Goal: Information Seeking & Learning: Learn about a topic

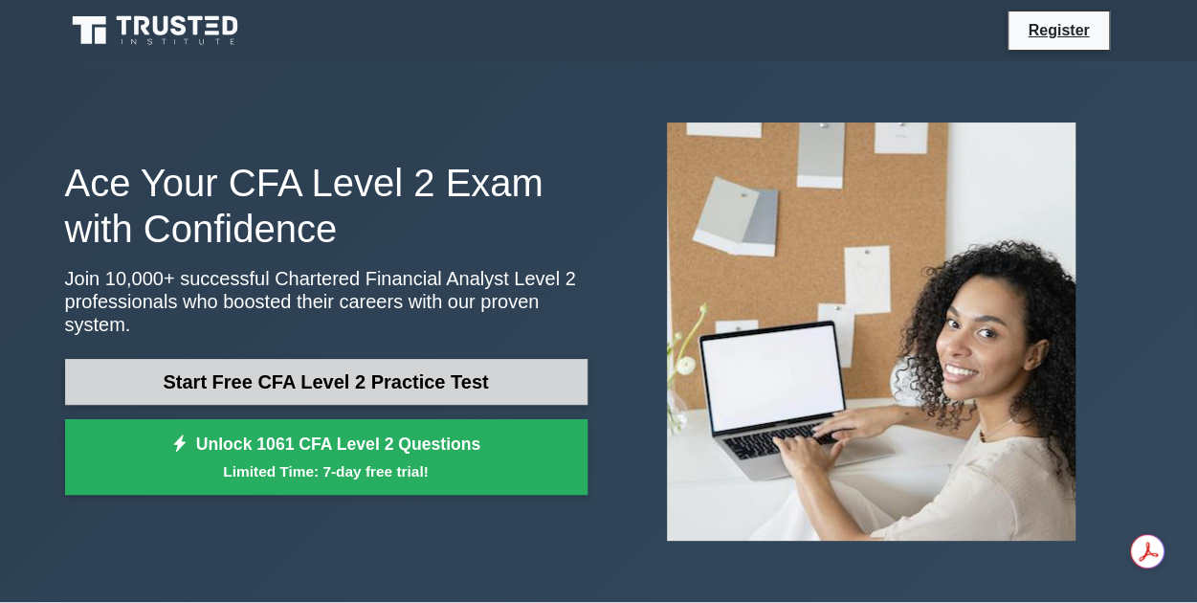
click at [439, 373] on link "Start Free CFA Level 2 Practice Test" at bounding box center [326, 382] width 522 height 46
click at [419, 366] on link "Start Free CFA Level 2 Practice Test" at bounding box center [326, 382] width 522 height 46
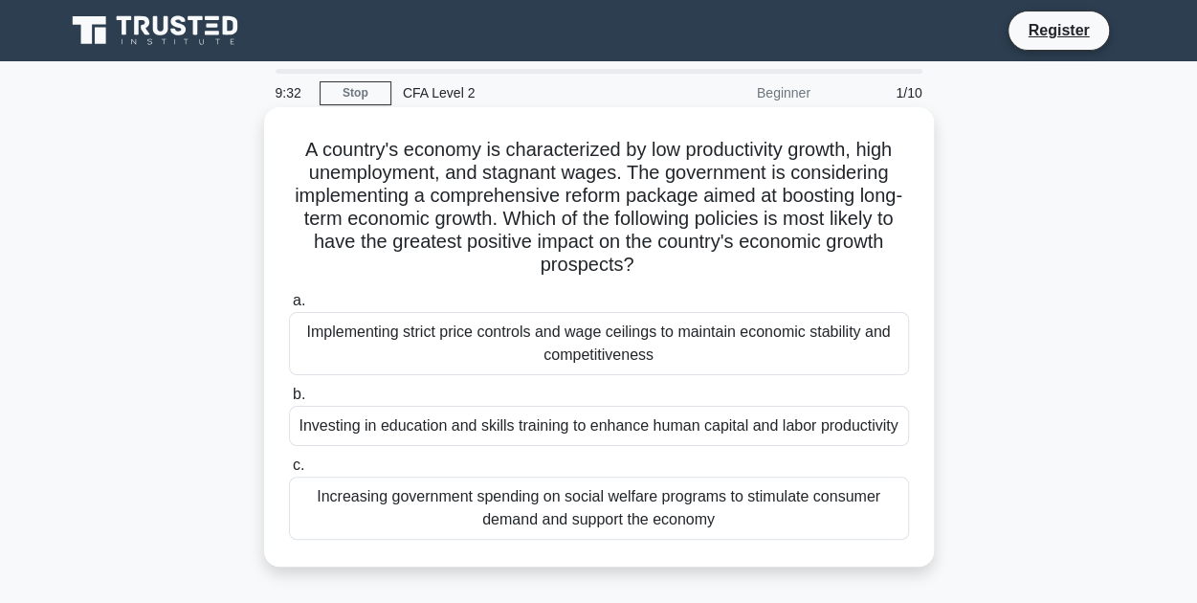
click at [440, 433] on div "Investing in education and skills training to enhance human capital and labor p…" at bounding box center [599, 426] width 620 height 40
click at [289, 401] on input "b. Investing in education and skills training to enhance human capital and labo…" at bounding box center [289, 394] width 0 height 12
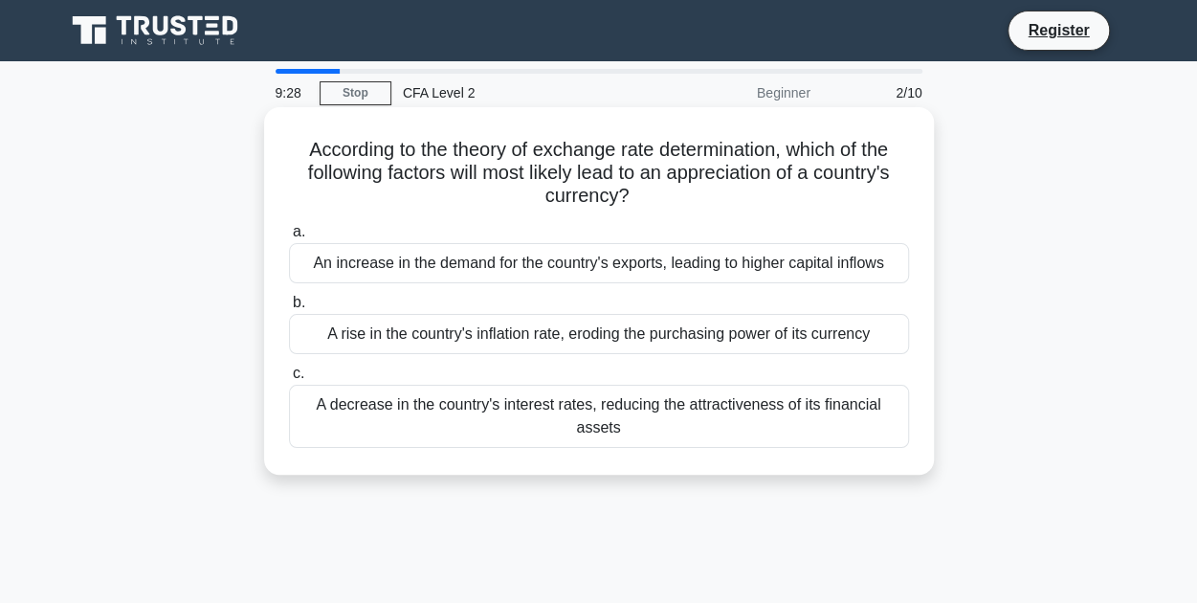
click at [450, 336] on div "A rise in the country's inflation rate, eroding the purchasing power of its cur…" at bounding box center [599, 334] width 620 height 40
click at [289, 309] on input "b. A rise in the country's inflation rate, eroding the purchasing power of its …" at bounding box center [289, 303] width 0 height 12
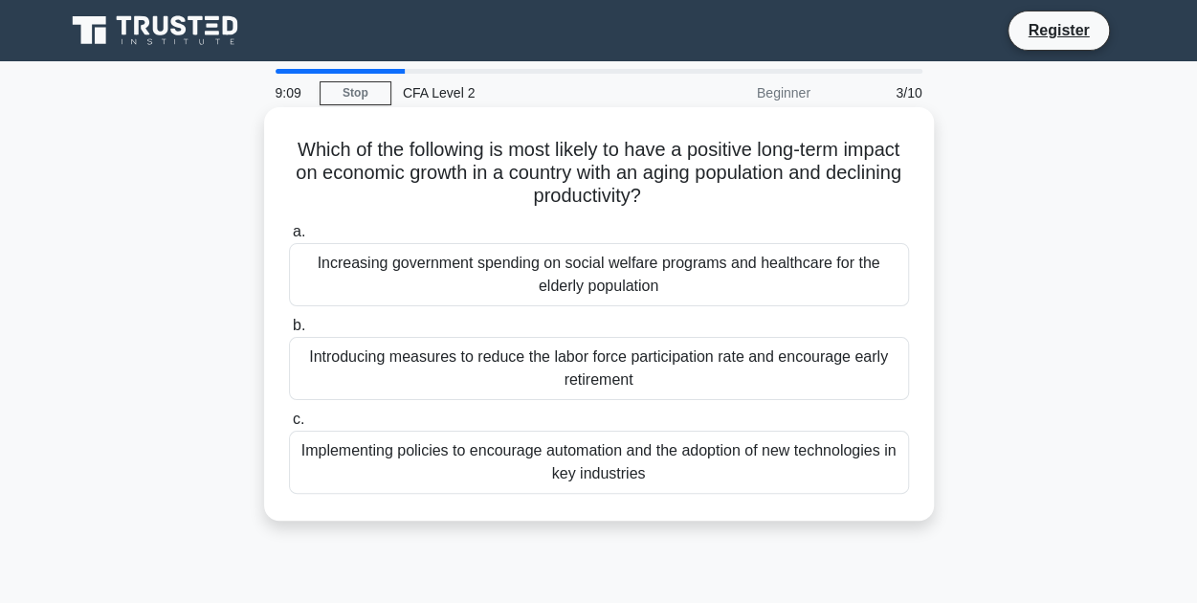
drag, startPoint x: 691, startPoint y: 171, endPoint x: 737, endPoint y: 206, distance: 57.4
click at [737, 206] on h5 "Which of the following is most likely to have a positive long-term impact on ec…" at bounding box center [599, 173] width 624 height 71
click at [437, 455] on div "Implementing policies to encourage automation and the adoption of new technolog…" at bounding box center [599, 462] width 620 height 63
click at [289, 426] on input "c. Implementing policies to encourage automation and the adoption of new techno…" at bounding box center [289, 419] width 0 height 12
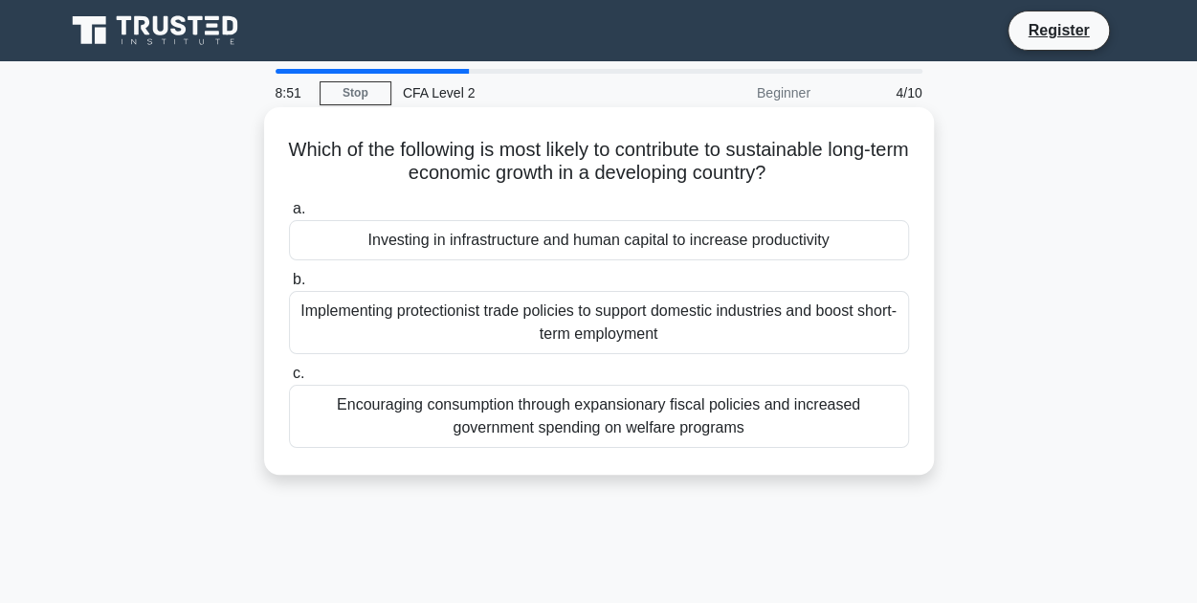
drag, startPoint x: 564, startPoint y: 146, endPoint x: 805, endPoint y: 162, distance: 241.6
click at [805, 162] on h5 "Which of the following is most likely to contribute to sustainable long-term ec…" at bounding box center [599, 162] width 624 height 48
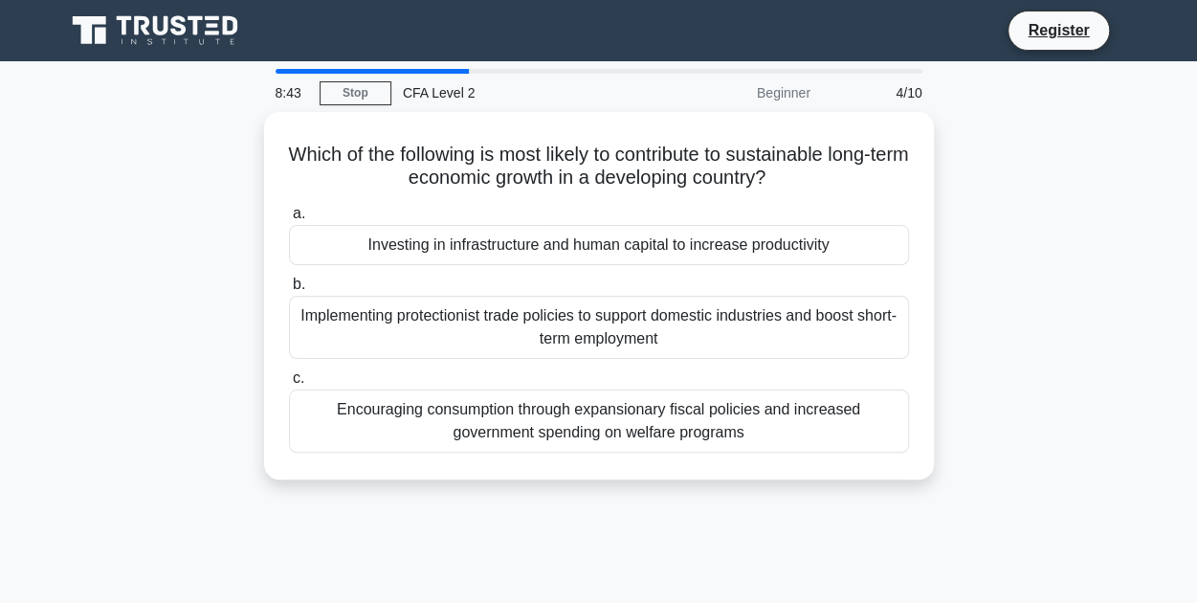
click at [307, 74] on div "8:43" at bounding box center [291, 93] width 55 height 38
click at [295, 74] on div "8:43" at bounding box center [291, 93] width 55 height 38
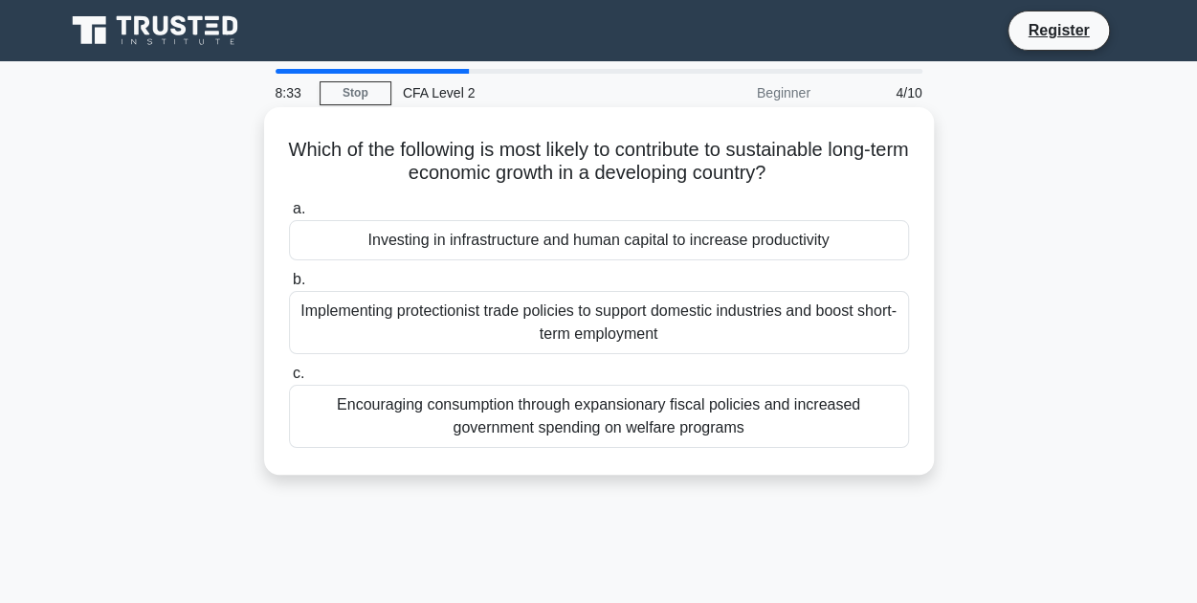
click at [488, 245] on div "Investing in infrastructure and human capital to increase productivity" at bounding box center [599, 240] width 620 height 40
click at [289, 215] on input "a. Investing in infrastructure and human capital to increase productivity" at bounding box center [289, 209] width 0 height 12
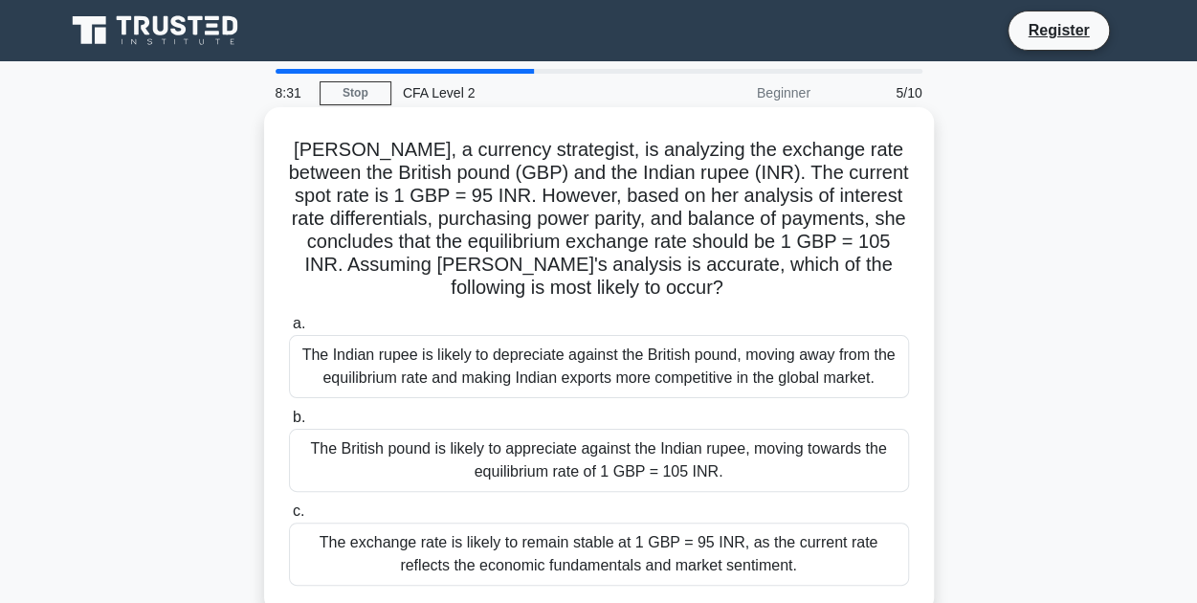
scroll to position [96, 0]
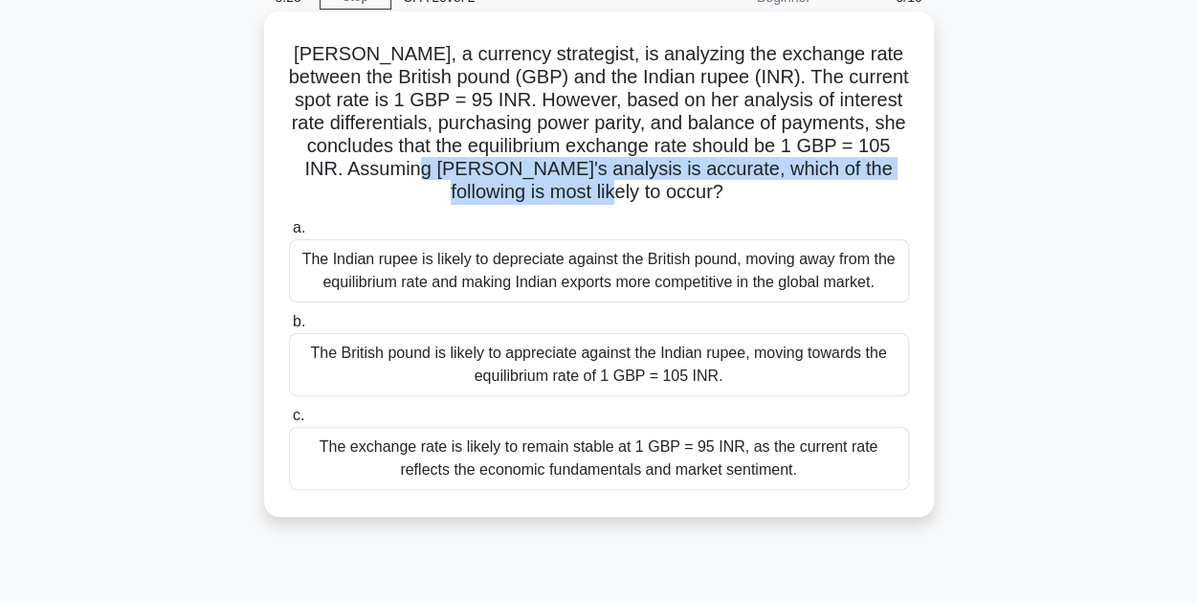
drag, startPoint x: 488, startPoint y: 177, endPoint x: 802, endPoint y: 208, distance: 315.3
click at [802, 208] on div "Olivia, a currency strategist, is analyzing the exchange rate between the Briti…" at bounding box center [599, 264] width 654 height 490
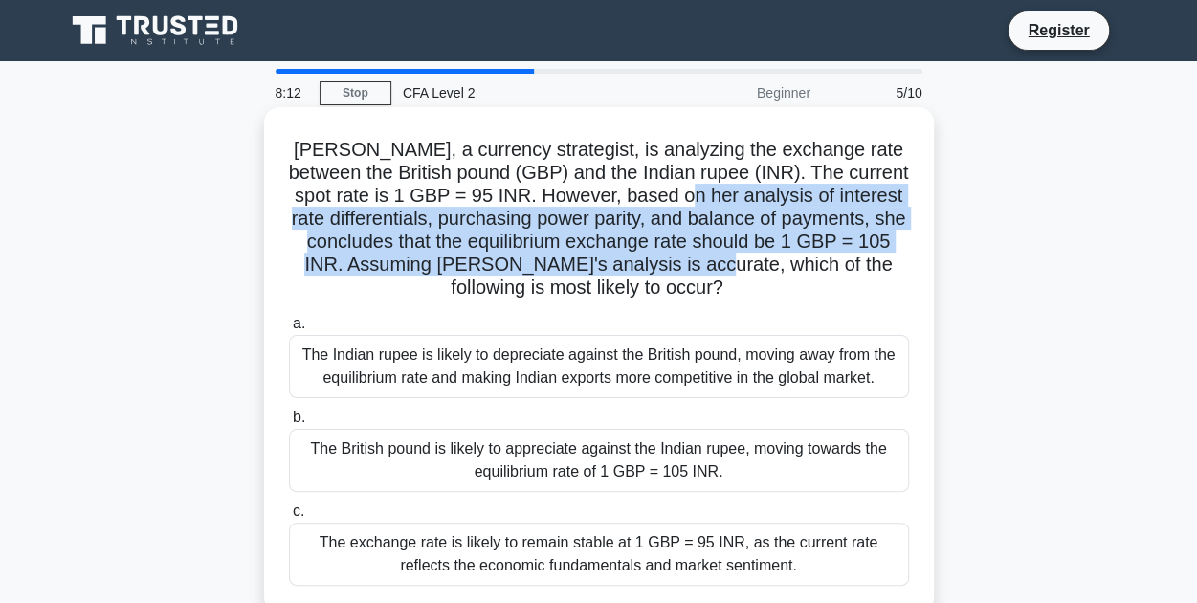
drag, startPoint x: 684, startPoint y: 192, endPoint x: 748, endPoint y: 258, distance: 92.0
click at [748, 258] on h5 "Olivia, a currency strategist, is analyzing the exchange rate between the Briti…" at bounding box center [599, 219] width 624 height 163
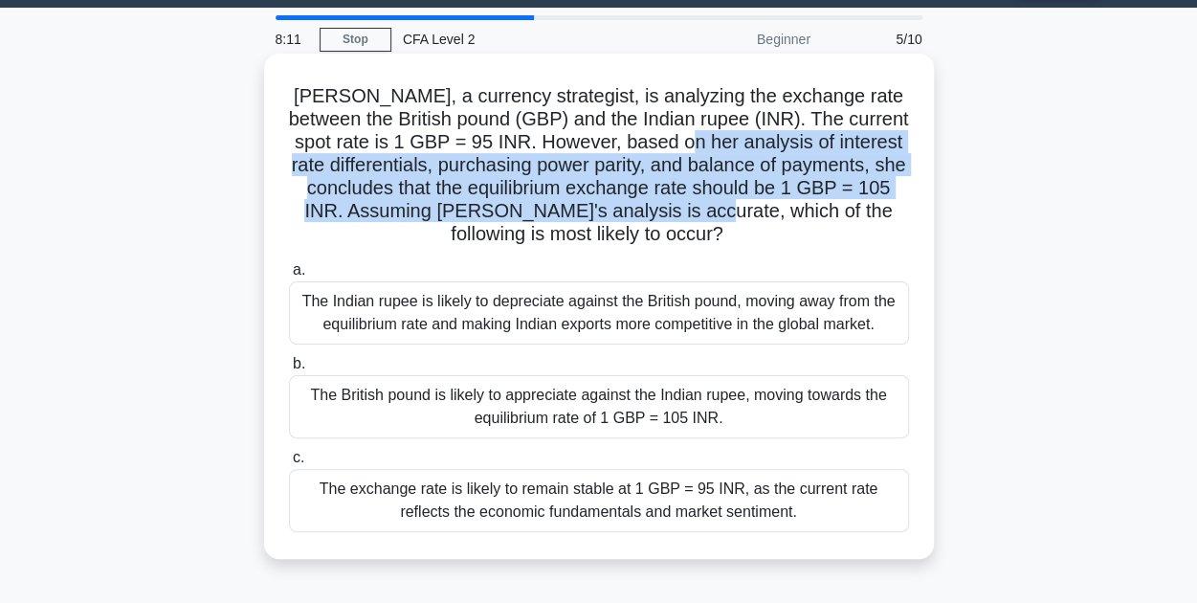
scroll to position [191, 0]
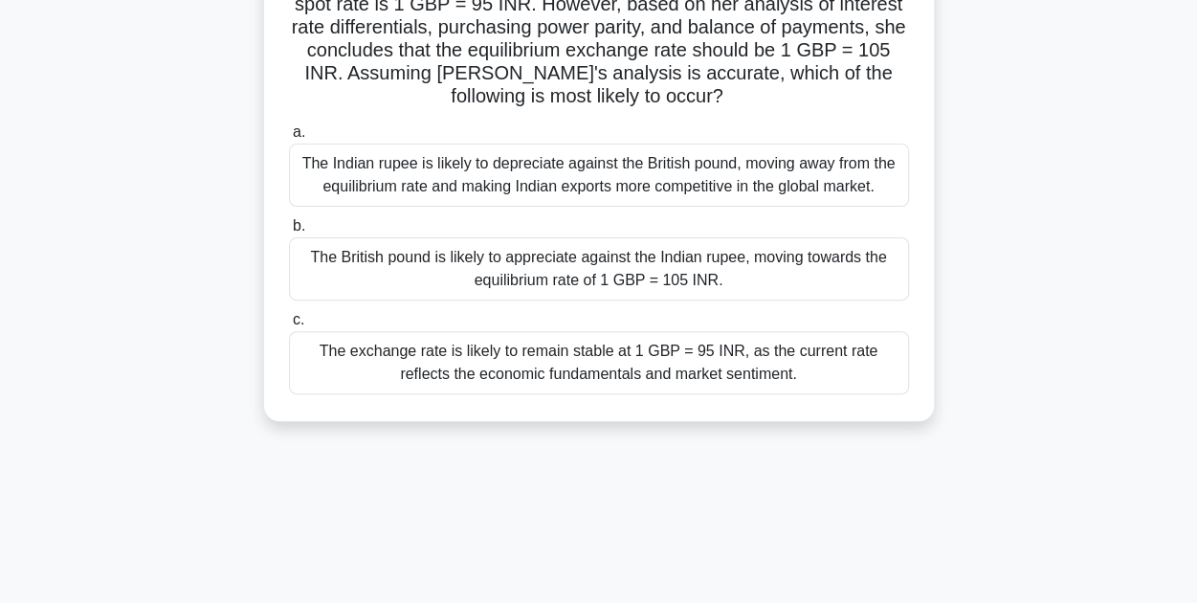
click at [564, 278] on div "The British pound is likely to appreciate against the Indian rupee, moving towa…" at bounding box center [599, 268] width 620 height 63
click at [289, 232] on input "b. The British pound is likely to appreciate against the Indian rupee, moving t…" at bounding box center [289, 226] width 0 height 12
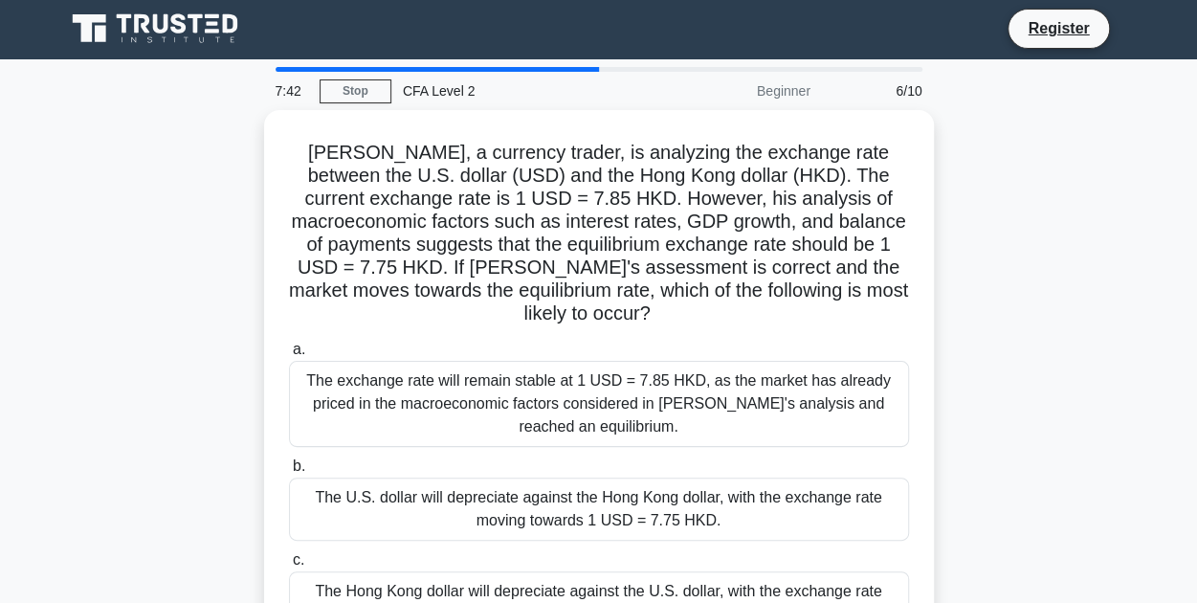
scroll to position [0, 0]
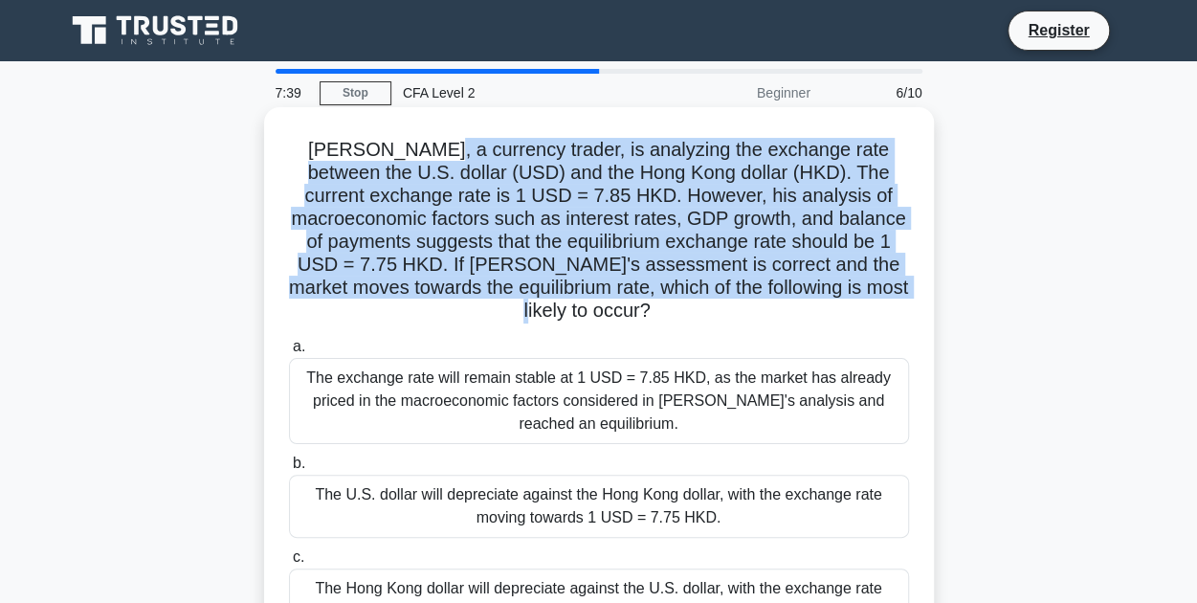
drag, startPoint x: 413, startPoint y: 151, endPoint x: 802, endPoint y: 303, distance: 417.2
click at [802, 303] on h5 "Ethan, a currency trader, is analyzing the exchange rate between the U.S. dolla…" at bounding box center [599, 231] width 624 height 186
click at [584, 296] on h5 "Ethan, a currency trader, is analyzing the exchange rate between the U.S. dolla…" at bounding box center [599, 231] width 624 height 186
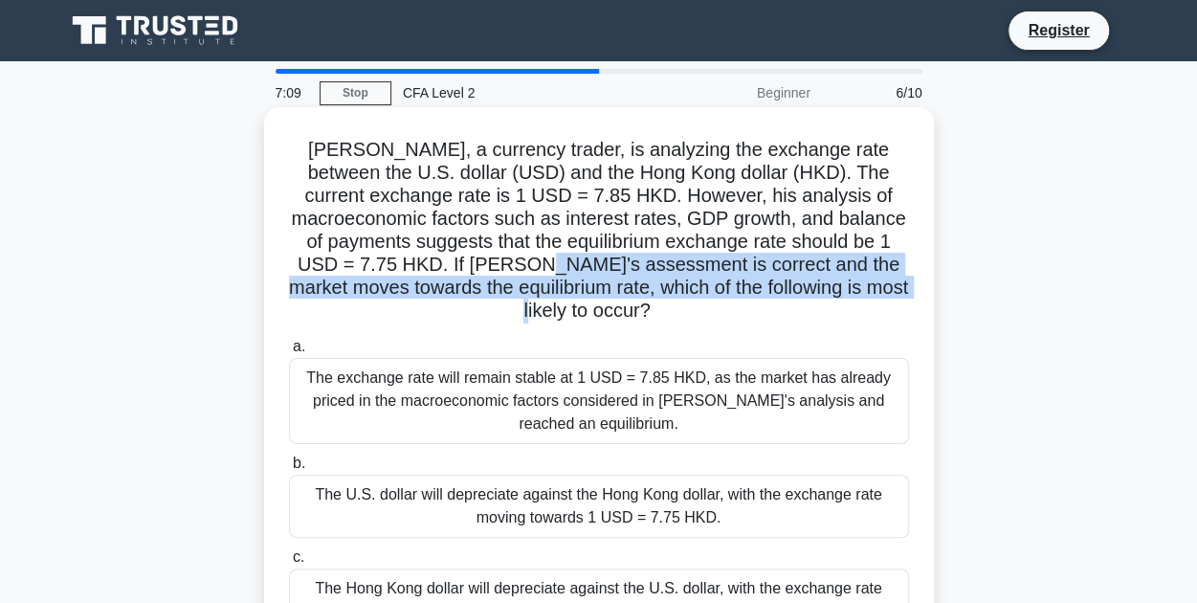
drag, startPoint x: 604, startPoint y: 272, endPoint x: 745, endPoint y: 310, distance: 146.7
click at [745, 310] on h5 "Ethan, a currency trader, is analyzing the exchange rate between the U.S. dolla…" at bounding box center [599, 231] width 624 height 186
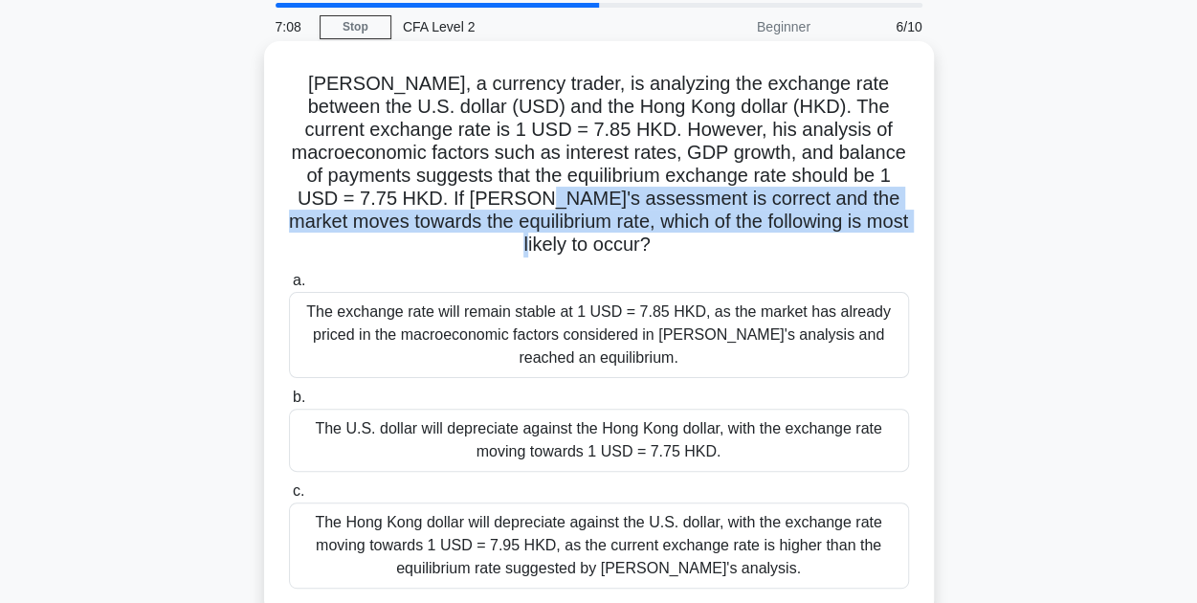
scroll to position [96, 0]
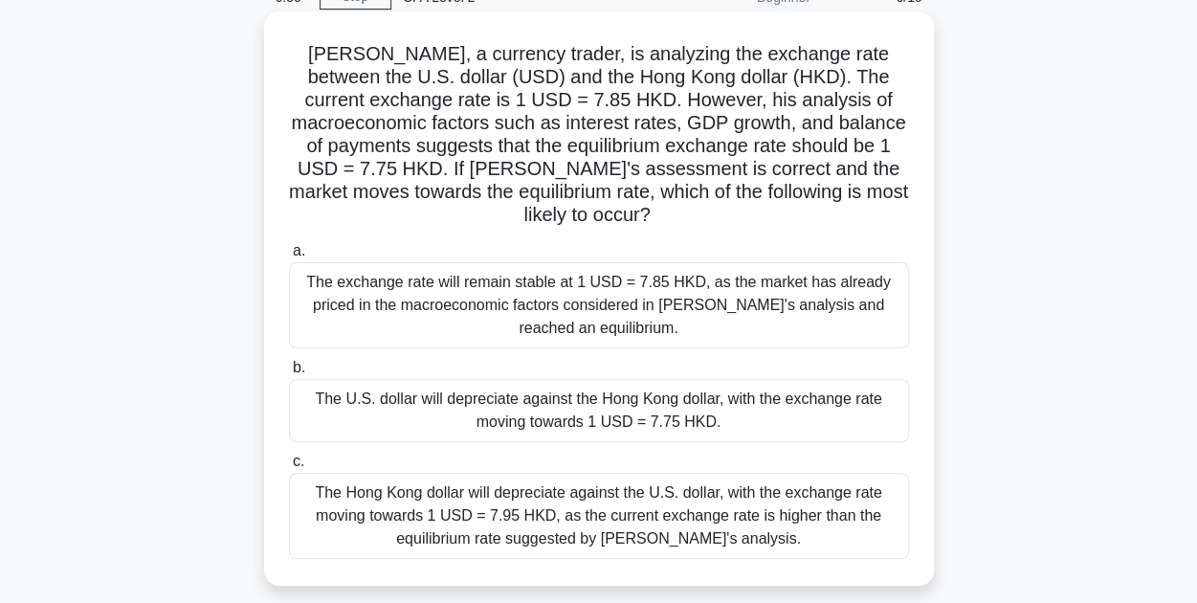
click at [585, 408] on div "The U.S. dollar will depreciate against the Hong Kong dollar, with the exchange…" at bounding box center [599, 410] width 620 height 63
click at [289, 374] on input "b. The U.S. dollar will depreciate against the Hong Kong dollar, with the excha…" at bounding box center [289, 368] width 0 height 12
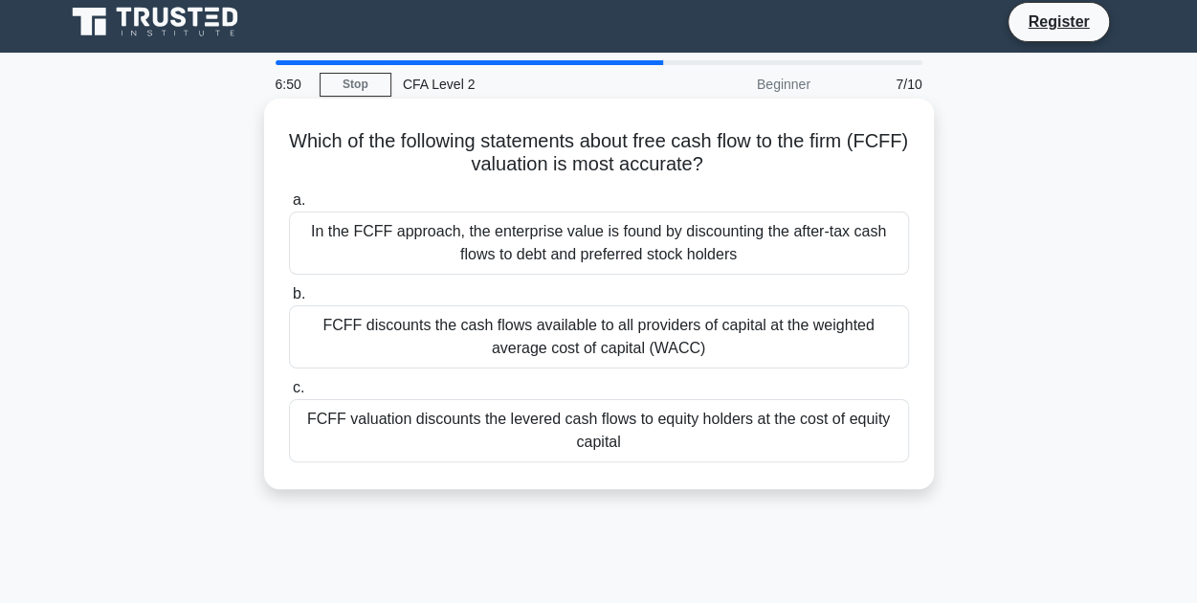
scroll to position [0, 0]
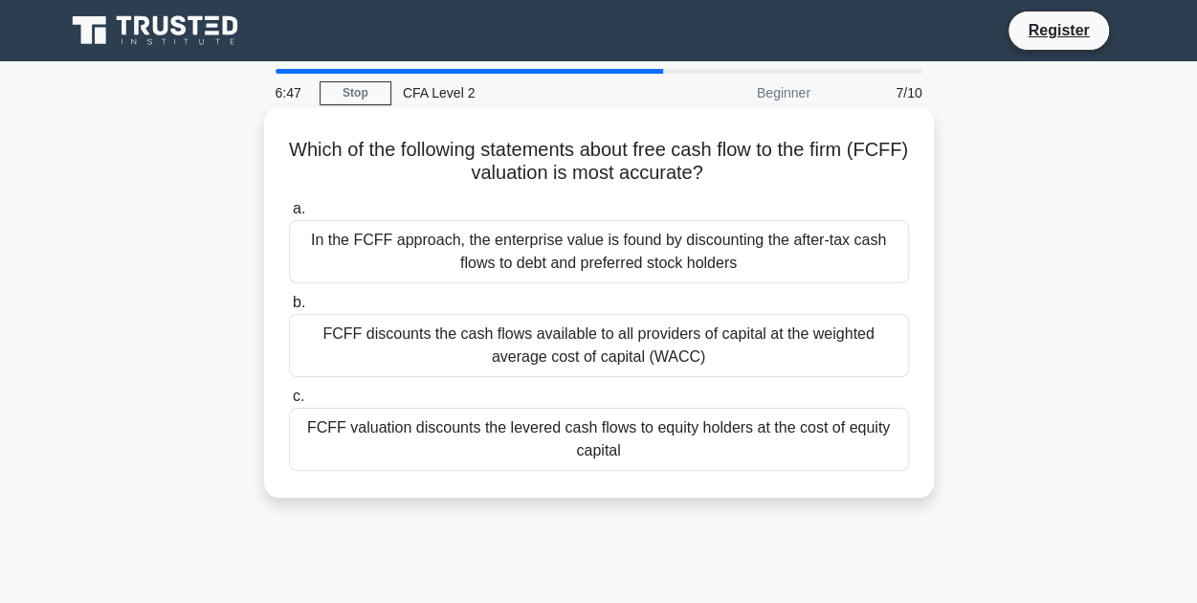
drag, startPoint x: 514, startPoint y: 146, endPoint x: 776, endPoint y: 174, distance: 263.6
click at [776, 174] on h5 "Which of the following statements about free cash flow to the firm (FCFF) valua…" at bounding box center [599, 162] width 624 height 48
click at [745, 346] on div "FCFF discounts the cash flows available to all providers of capital at the weig…" at bounding box center [599, 345] width 620 height 63
click at [289, 309] on input "b. FCFF discounts the cash flows available to all providers of capital at the w…" at bounding box center [289, 303] width 0 height 12
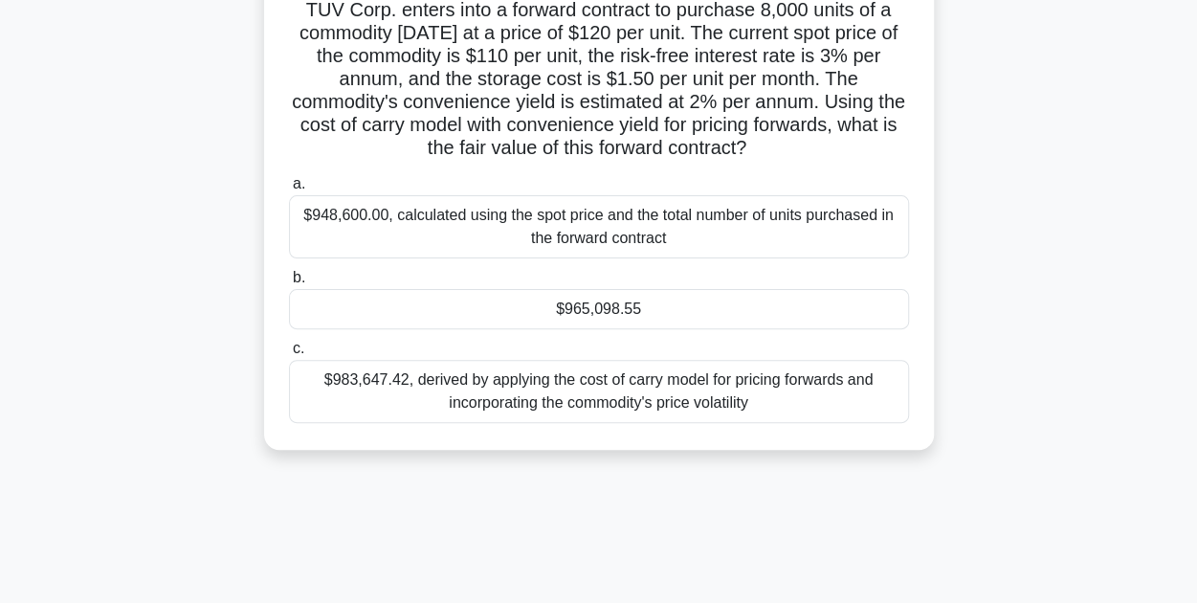
scroll to position [96, 0]
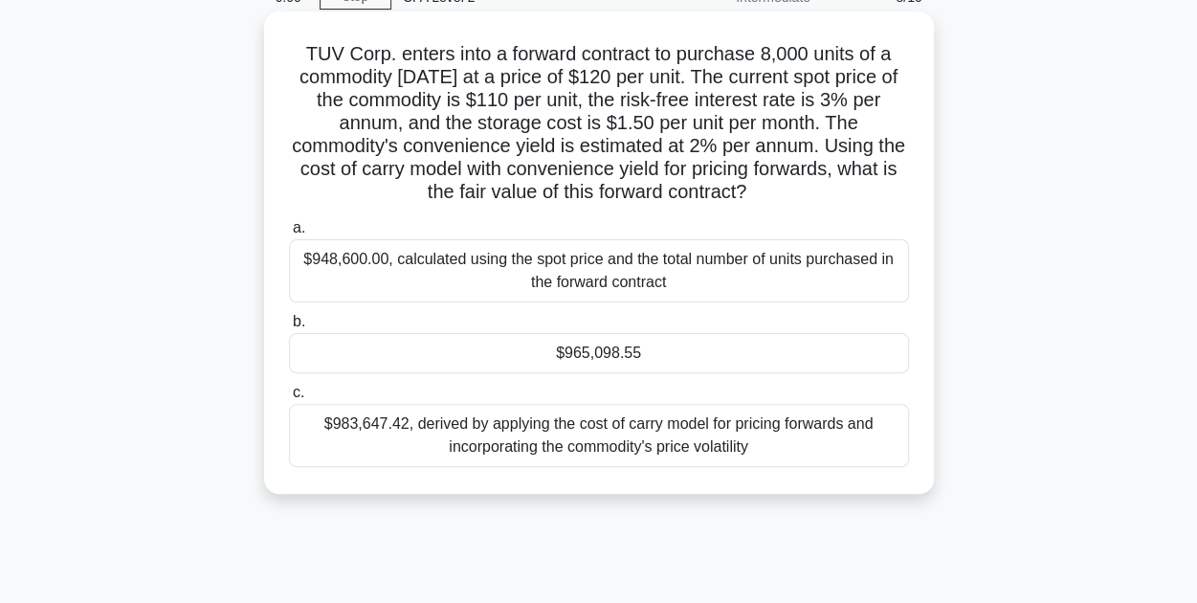
drag, startPoint x: 404, startPoint y: 62, endPoint x: 851, endPoint y: 196, distance: 467.4
click at [851, 196] on h5 "TUV Corp. enters into a forward contract to purchase 8,000 units of a commodity…" at bounding box center [599, 123] width 624 height 163
click at [684, 171] on h5 "TUV Corp. enters into a forward contract to purchase 8,000 units of a commodity…" at bounding box center [599, 123] width 624 height 163
drag, startPoint x: 543, startPoint y: 195, endPoint x: 767, endPoint y: 196, distance: 223.9
click at [767, 196] on h5 "TUV Corp. enters into a forward contract to purchase 8,000 units of a commodity…" at bounding box center [599, 123] width 624 height 163
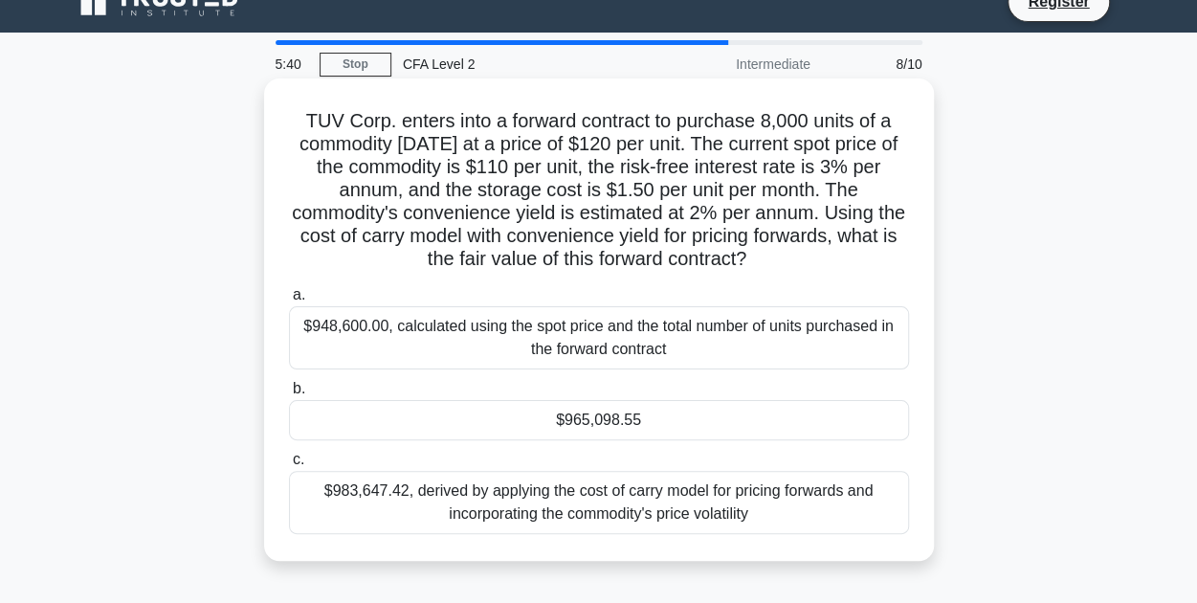
scroll to position [0, 0]
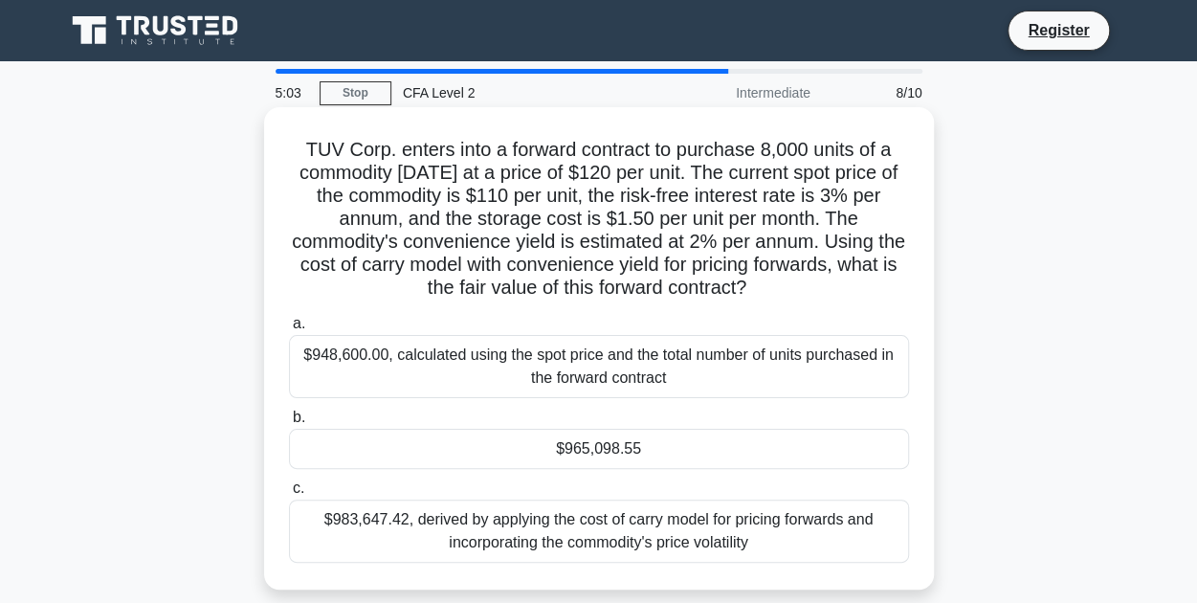
click at [682, 450] on div "$965,098.55" at bounding box center [599, 449] width 620 height 40
click at [289, 424] on input "b. $965,098.55" at bounding box center [289, 417] width 0 height 12
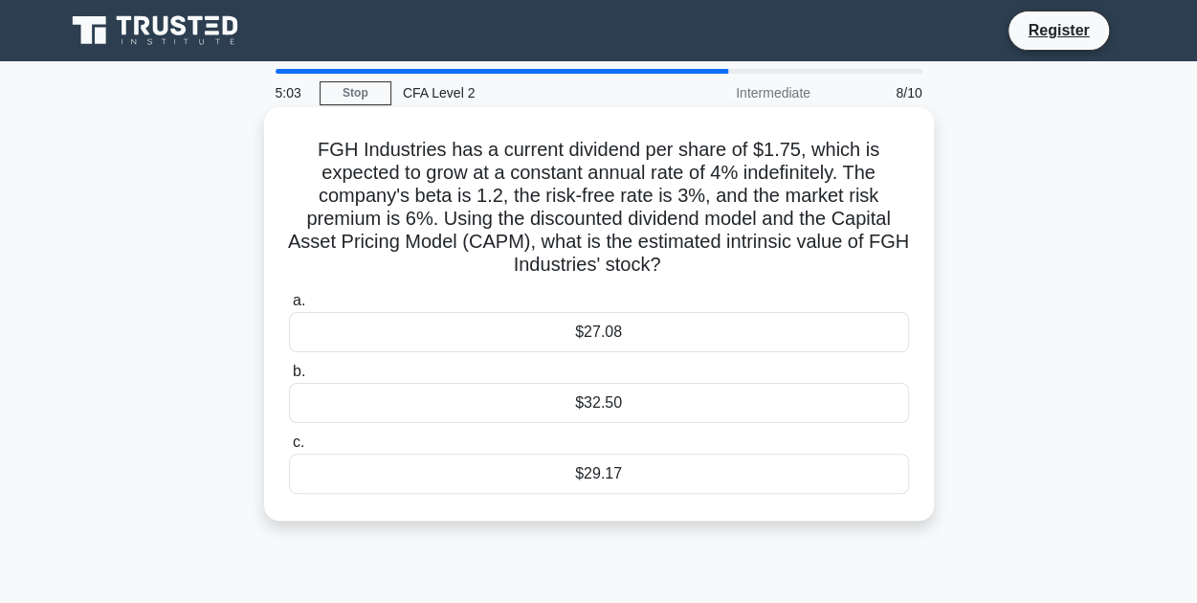
click at [666, 386] on div "$32.50" at bounding box center [599, 403] width 620 height 40
click at [289, 378] on input "b. $32.50" at bounding box center [289, 371] width 0 height 12
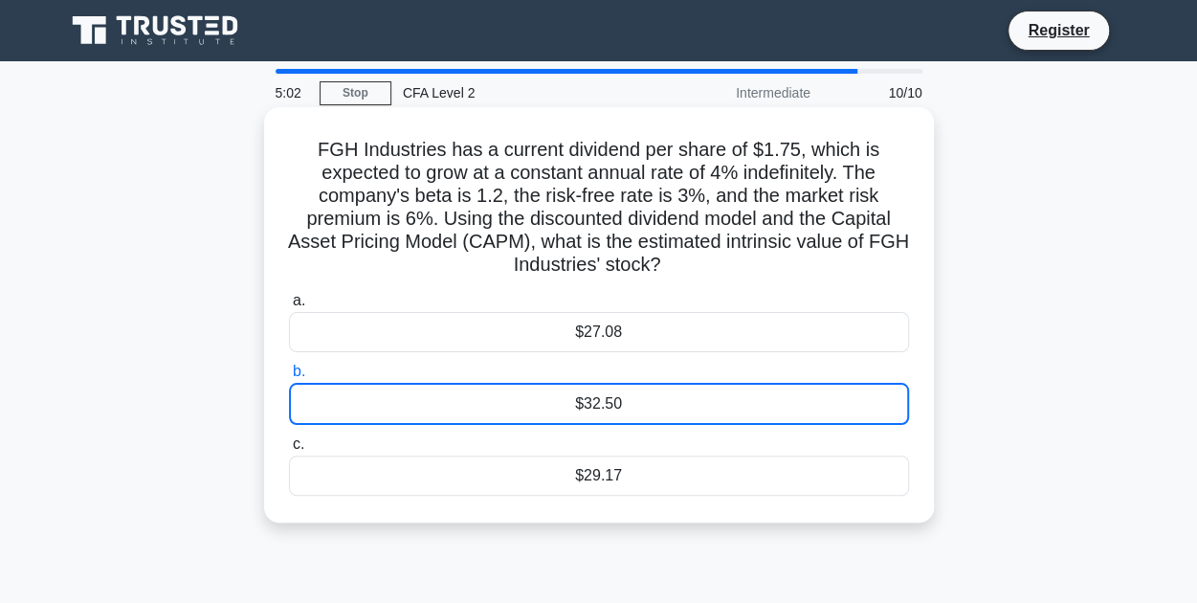
click at [660, 397] on div "$32.50" at bounding box center [599, 404] width 620 height 42
click at [289, 378] on input "b. $32.50" at bounding box center [289, 371] width 0 height 12
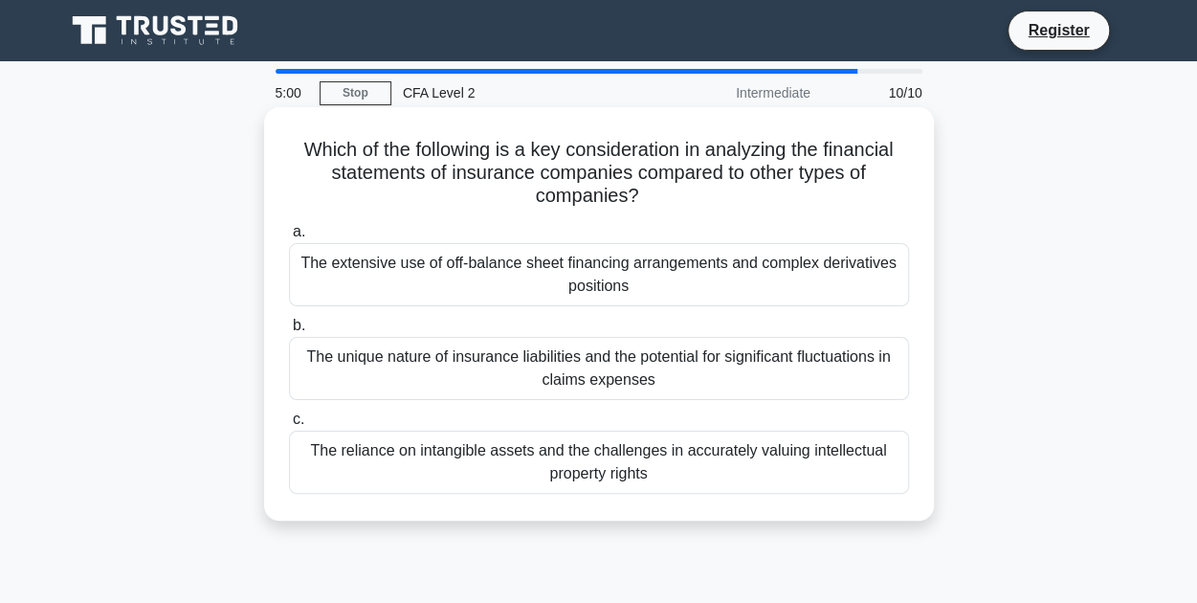
click at [660, 276] on div "The extensive use of off-balance sheet financing arrangements and complex deriv…" at bounding box center [599, 274] width 620 height 63
click at [289, 238] on input "a. The extensive use of off-balance sheet financing arrangements and complex de…" at bounding box center [289, 232] width 0 height 12
